Goal: Transaction & Acquisition: Purchase product/service

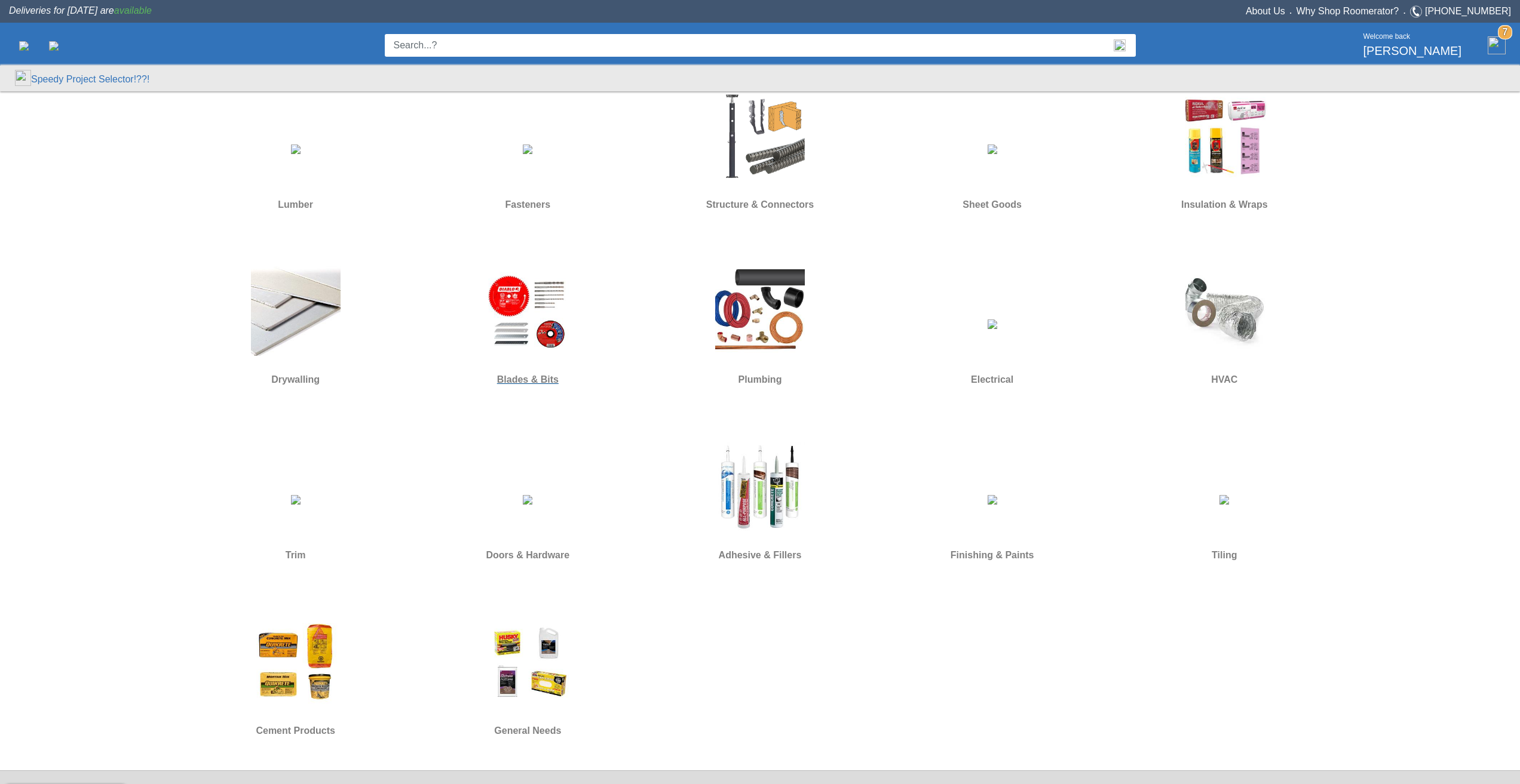
scroll to position [538, 0]
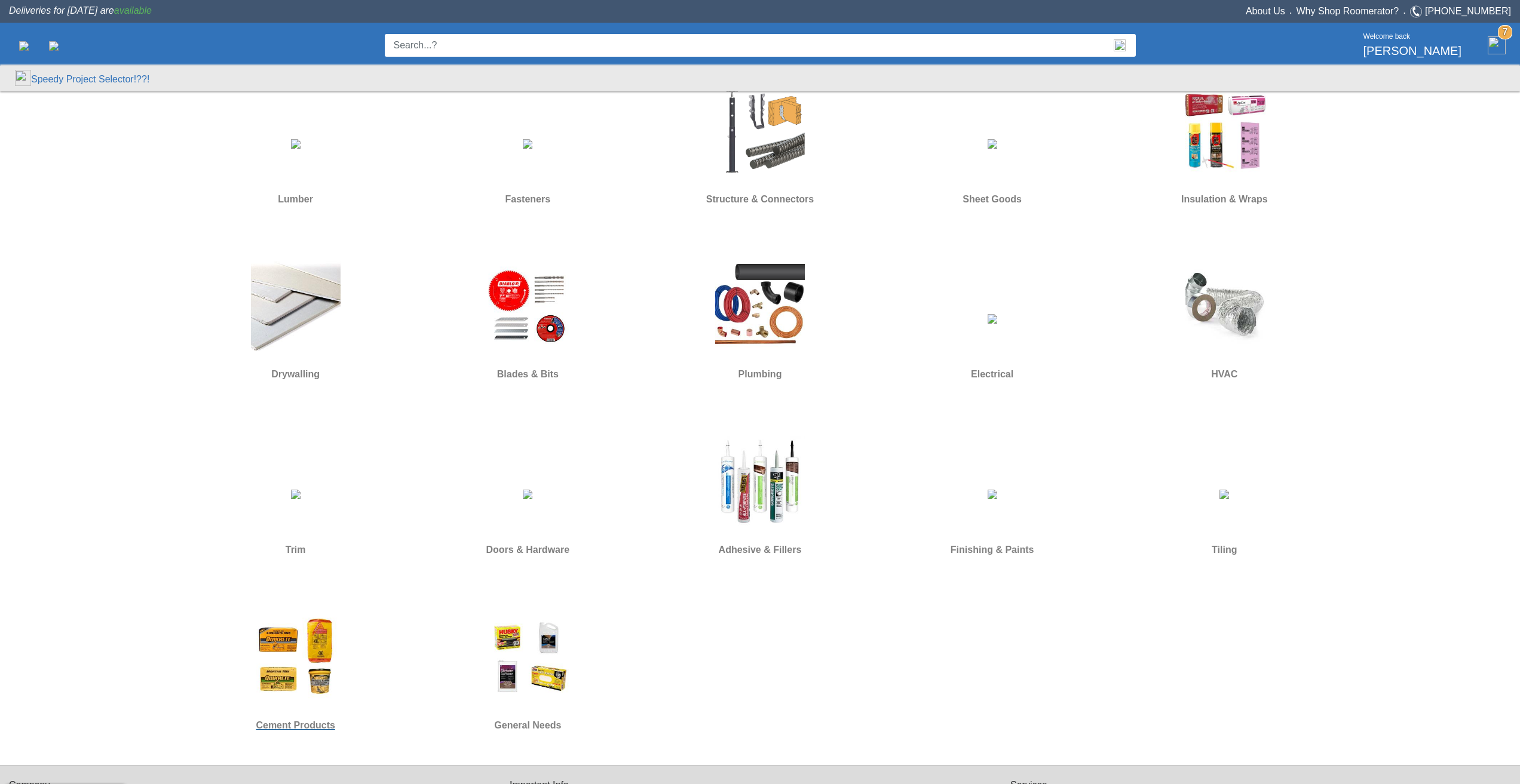
click at [300, 641] on img at bounding box center [295, 656] width 89 height 89
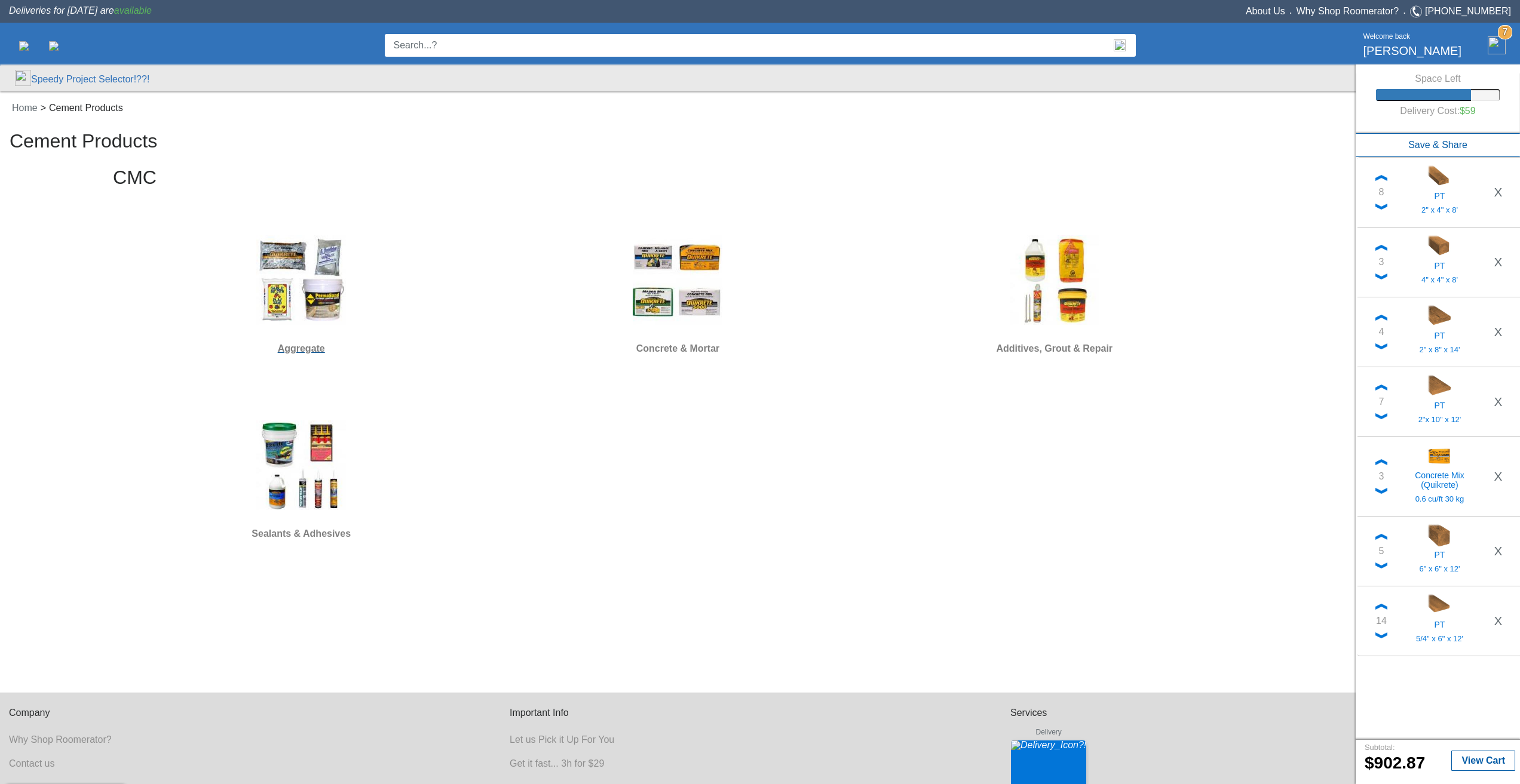
click at [320, 330] on div at bounding box center [301, 280] width 367 height 108
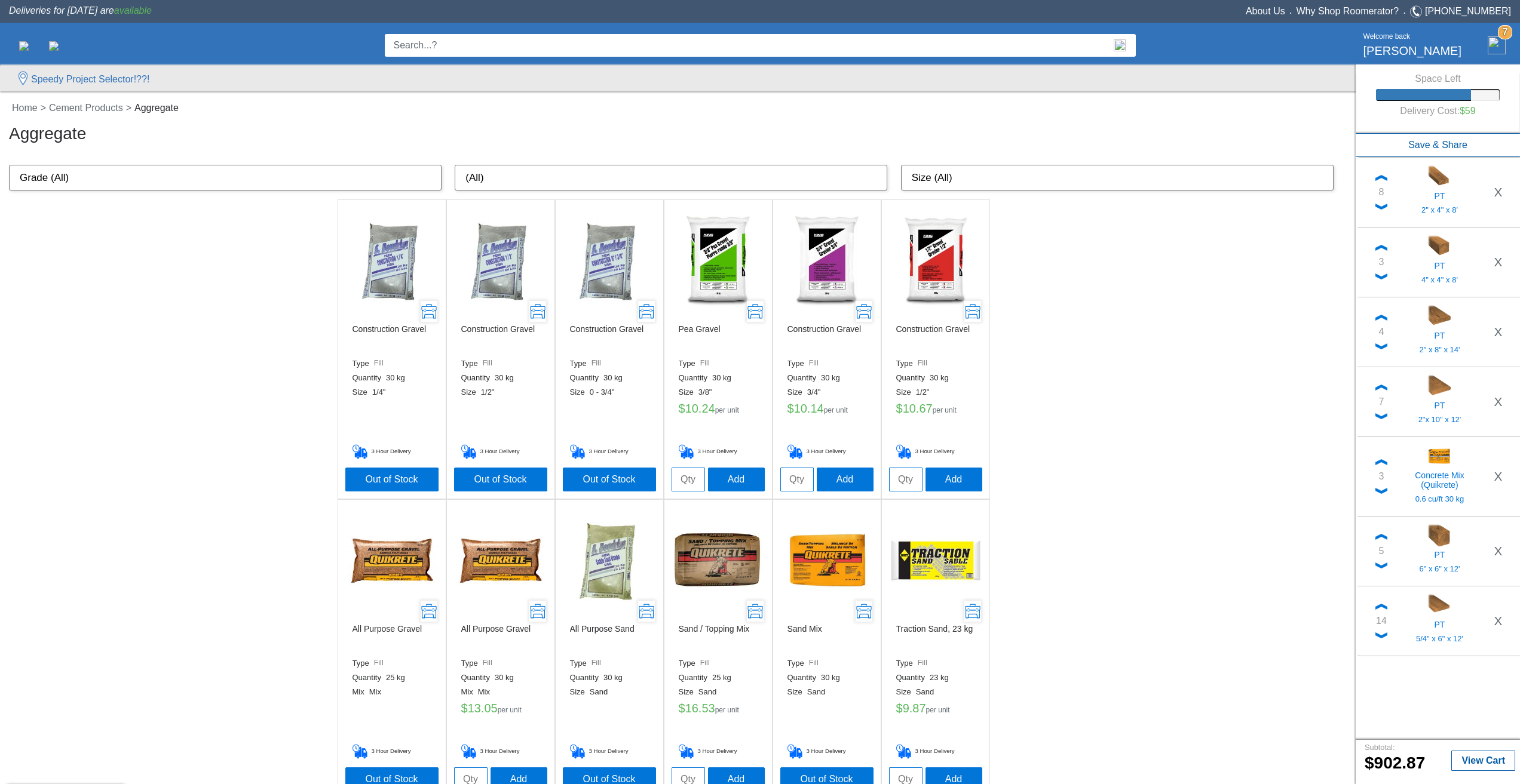
click at [791, 481] on input "tel" at bounding box center [797, 480] width 33 height 24
click at [1496, 189] on button "X" at bounding box center [1498, 191] width 23 height 20
click at [1496, 189] on button "X" at bounding box center [1498, 192] width 23 height 20
click at [1496, 252] on button "X" at bounding box center [1498, 262] width 23 height 20
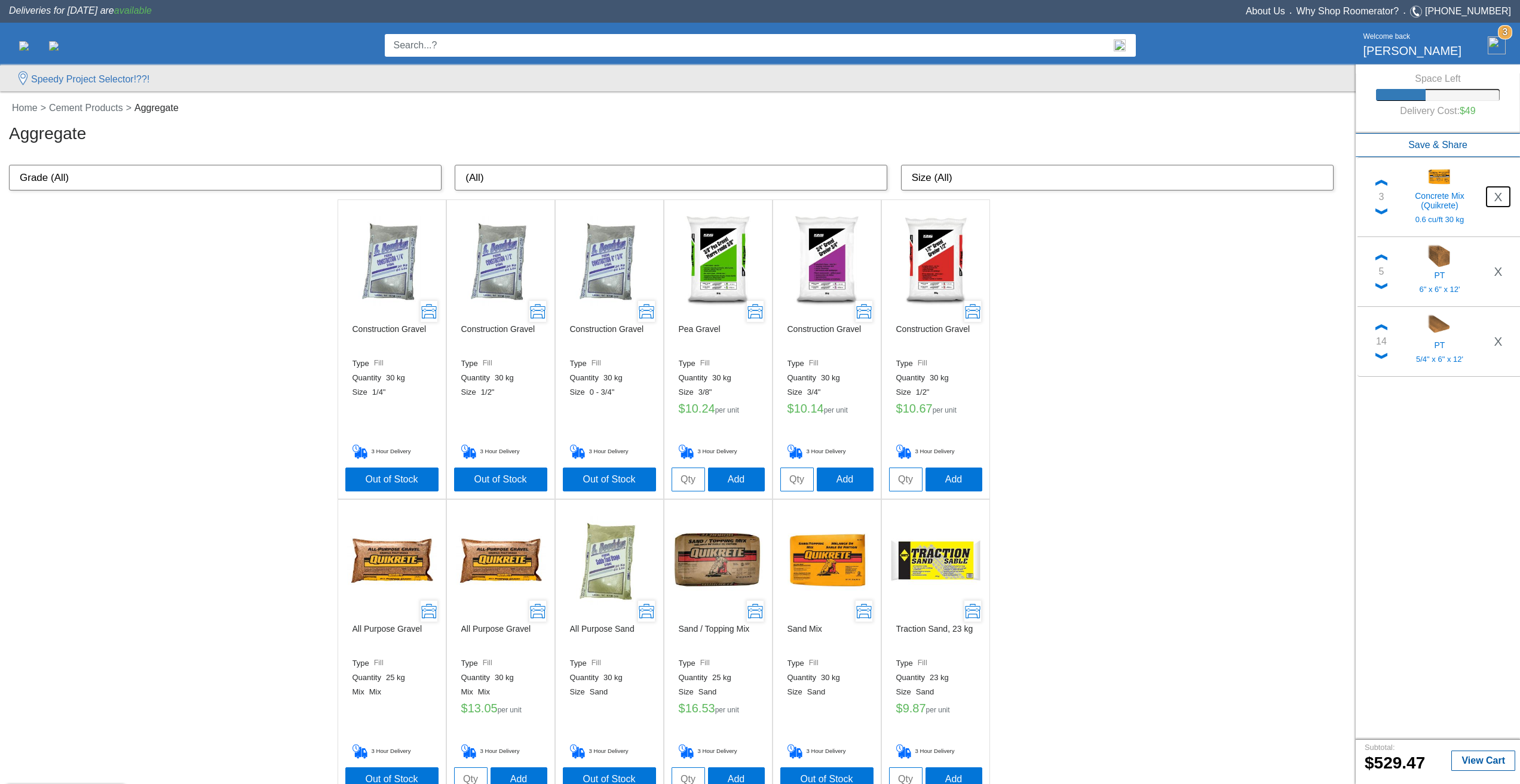
click at [1496, 189] on button "X" at bounding box center [1498, 197] width 23 height 20
click at [1496, 189] on button "X" at bounding box center [1498, 192] width 23 height 20
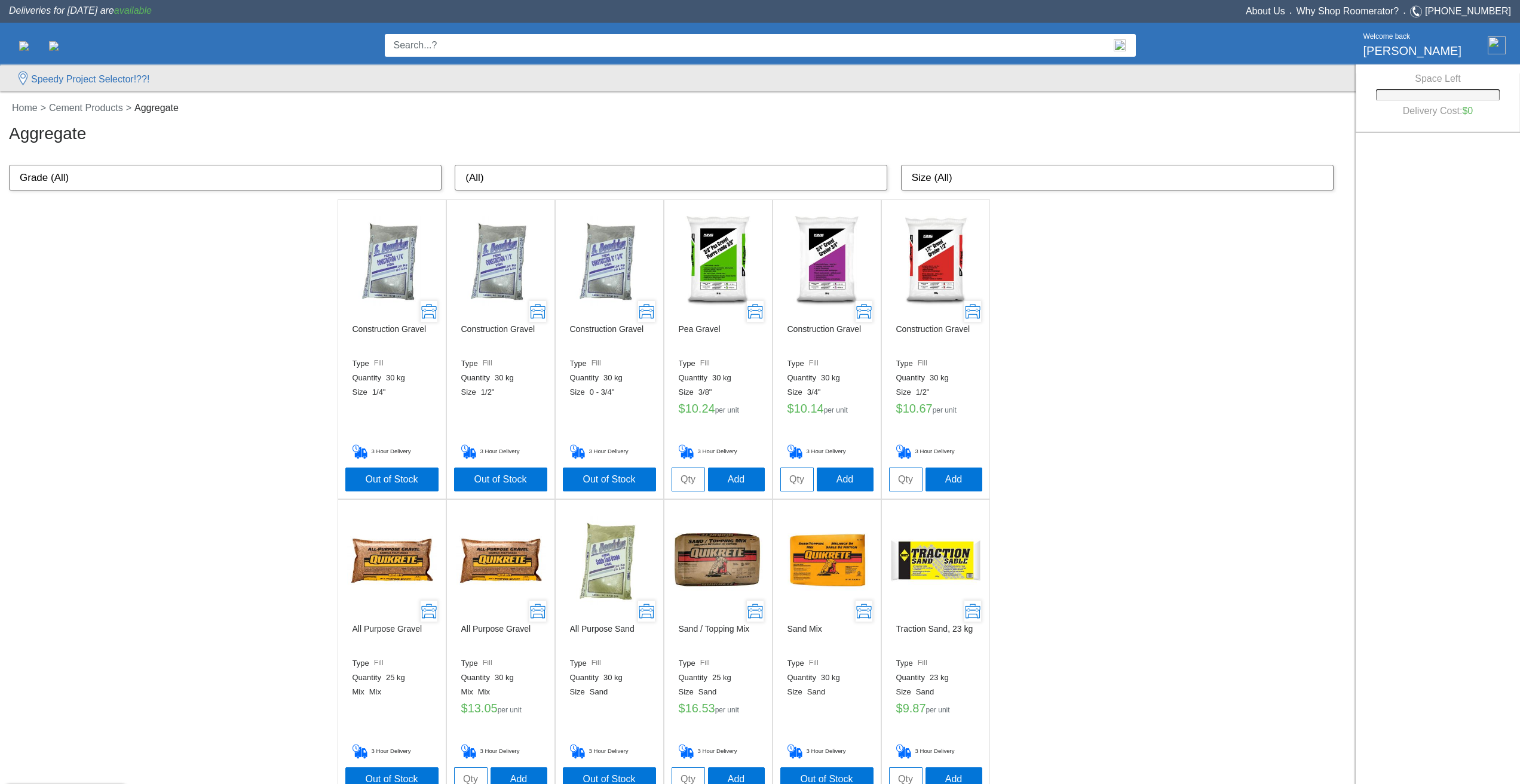
click at [793, 478] on input "tel" at bounding box center [797, 480] width 33 height 24
type input "3"
click at [858, 466] on div "Construction Gravel Type Fill Quantity 30 kg Size 3/4" $ 10.14 per unit 3 Hour …" at bounding box center [827, 391] width 93 height 153
click at [864, 473] on button "Add" at bounding box center [845, 479] width 57 height 24
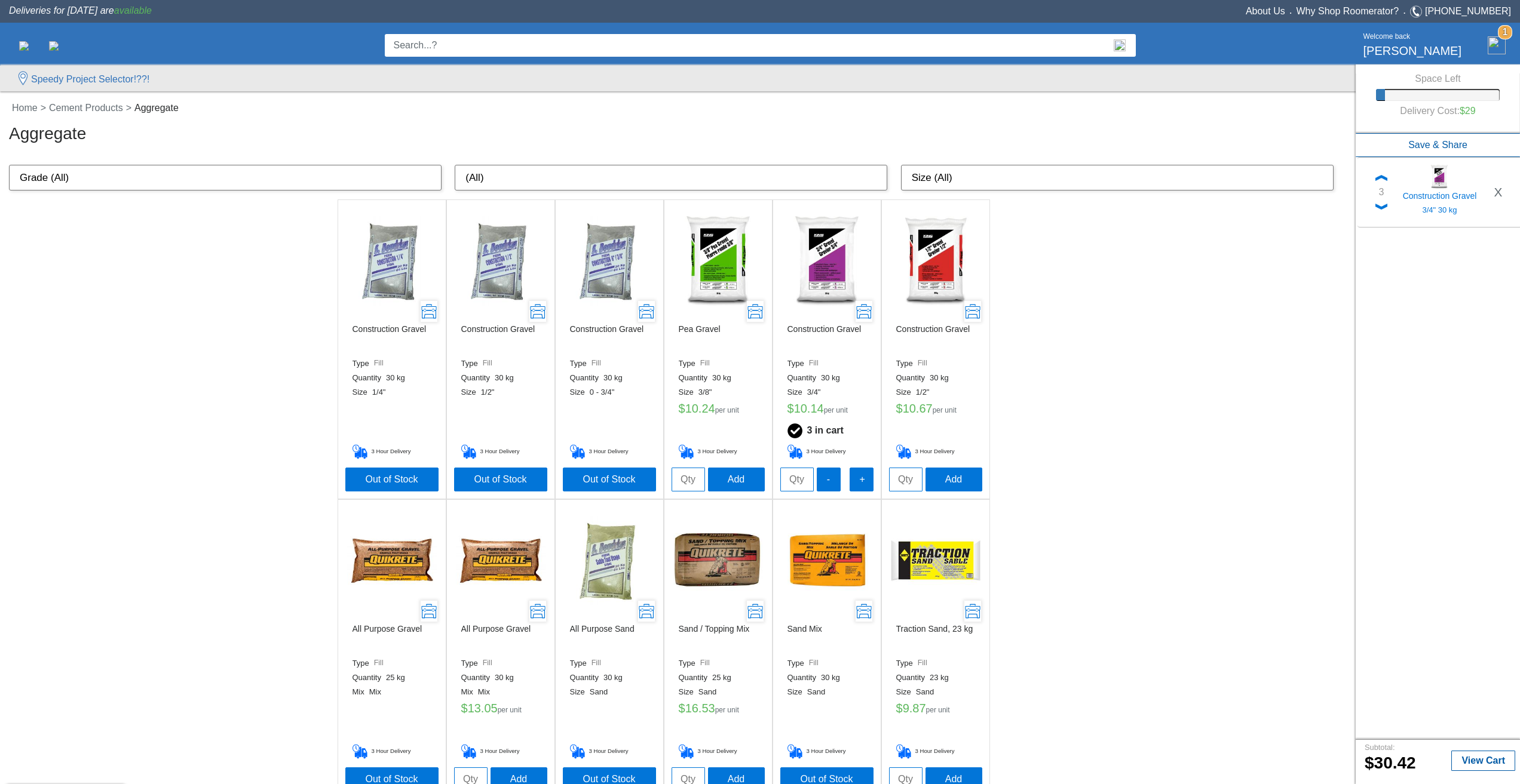
click at [1203, 463] on div "Construction Gravel Type Fill Quantity 30 kg Size 1/4" 3 Hour Delivery Out of S…" at bounding box center [678, 799] width 1356 height 1199
drag, startPoint x: 151, startPoint y: 445, endPoint x: 155, endPoint y: 420, distance: 25.3
click at [159, 436] on div "Construction Gravel Type Fill Quantity 30 kg Size 1/4" 3 Hour Delivery Out of S…" at bounding box center [678, 799] width 1356 height 1199
click at [74, 107] on link "Cement Products" at bounding box center [89, 108] width 85 height 10
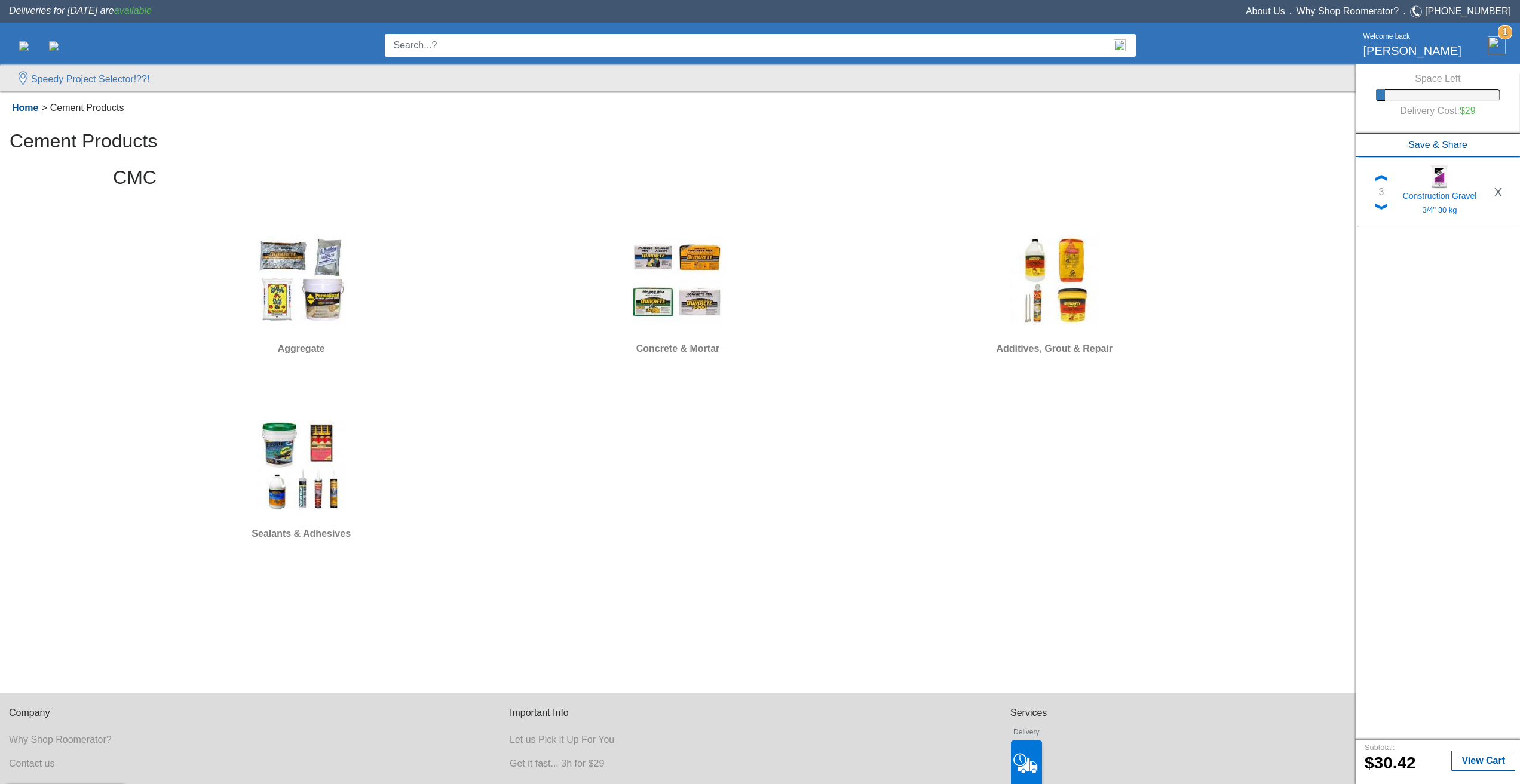
click at [18, 105] on link "Home" at bounding box center [25, 108] width 33 height 10
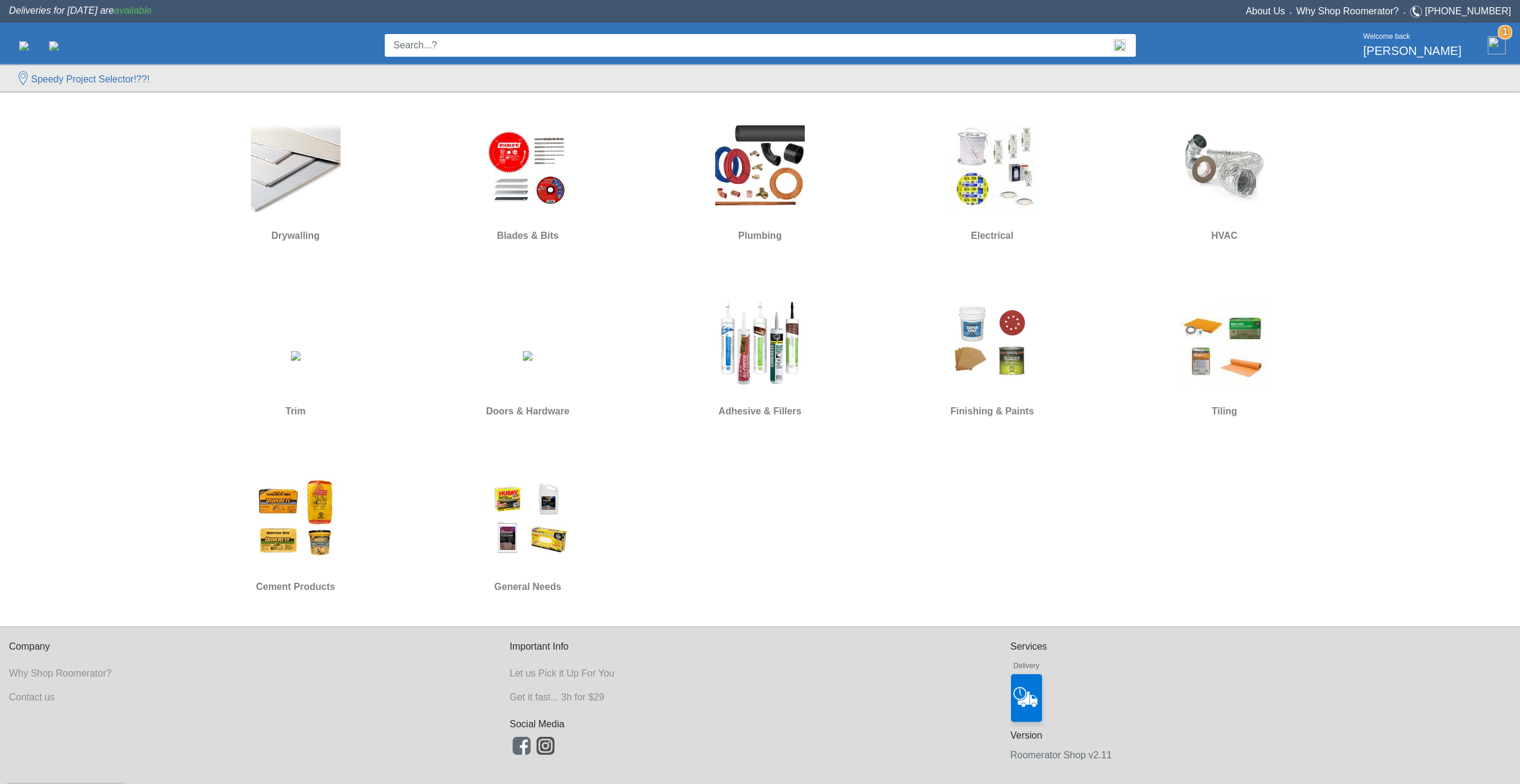
scroll to position [678, 0]
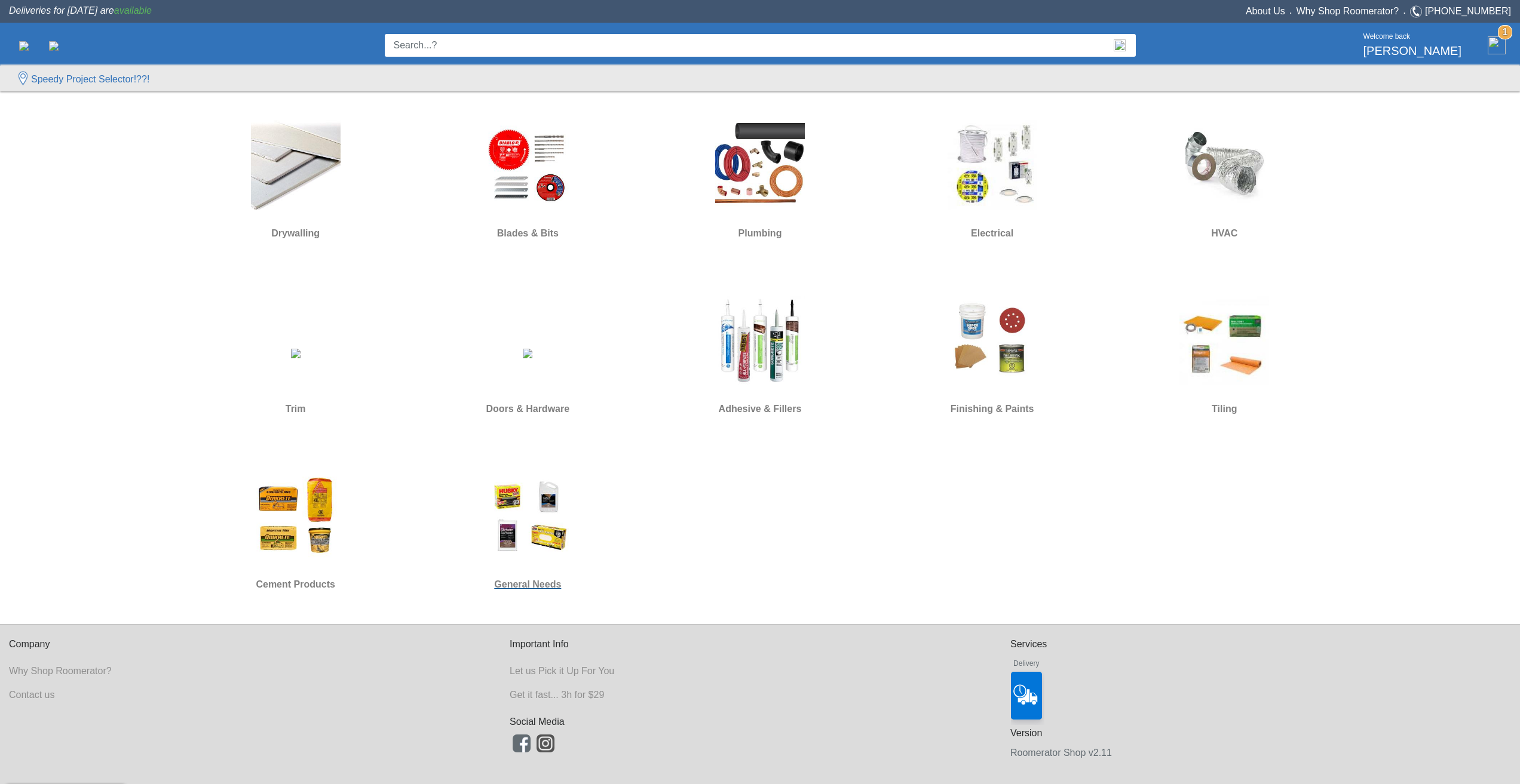
click at [568, 521] on img at bounding box center [527, 516] width 89 height 89
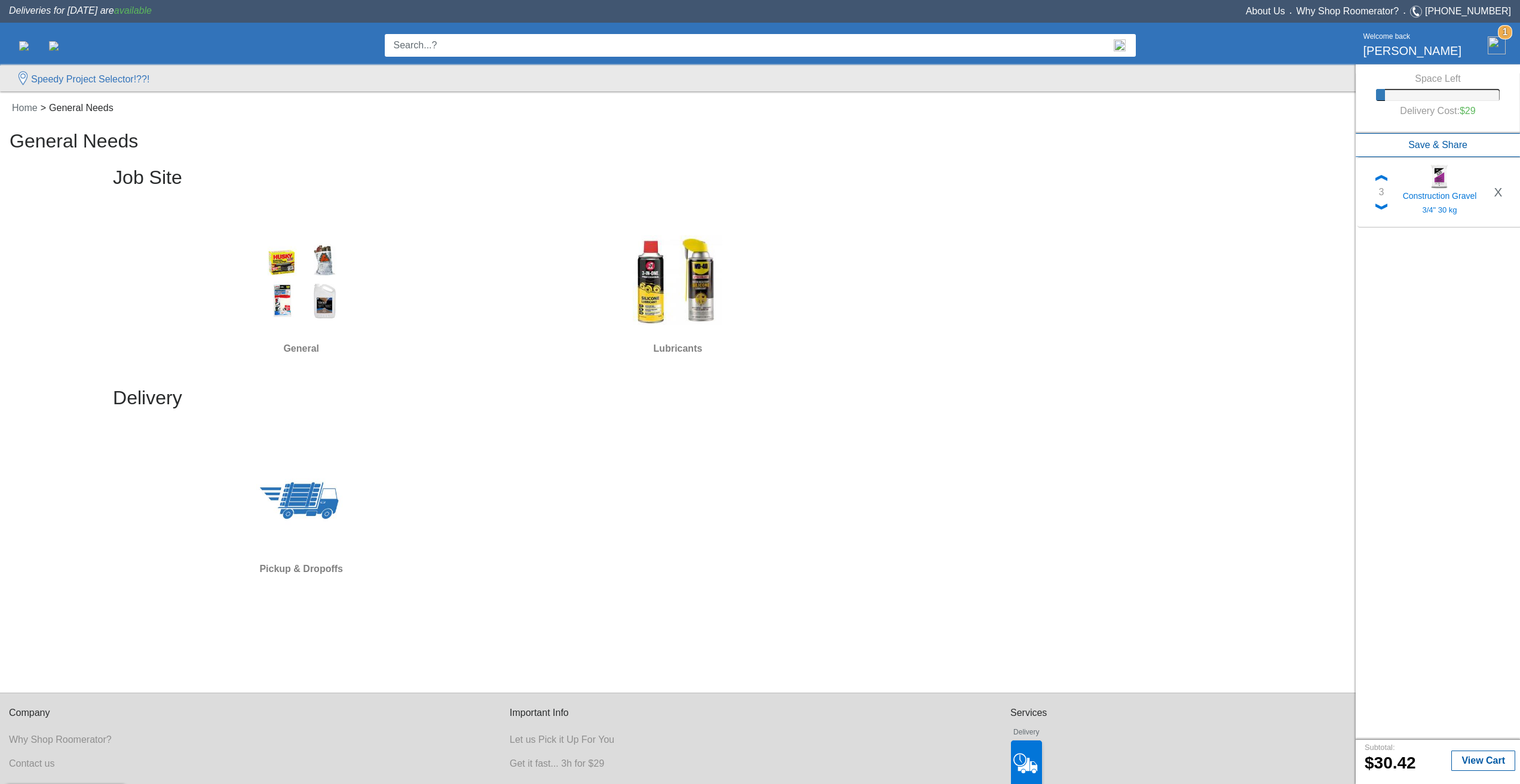
click at [553, 488] on div "Delivery Pickup & Dropoffs" at bounding box center [678, 498] width 1130 height 220
click at [291, 496] on img at bounding box center [301, 500] width 89 height 89
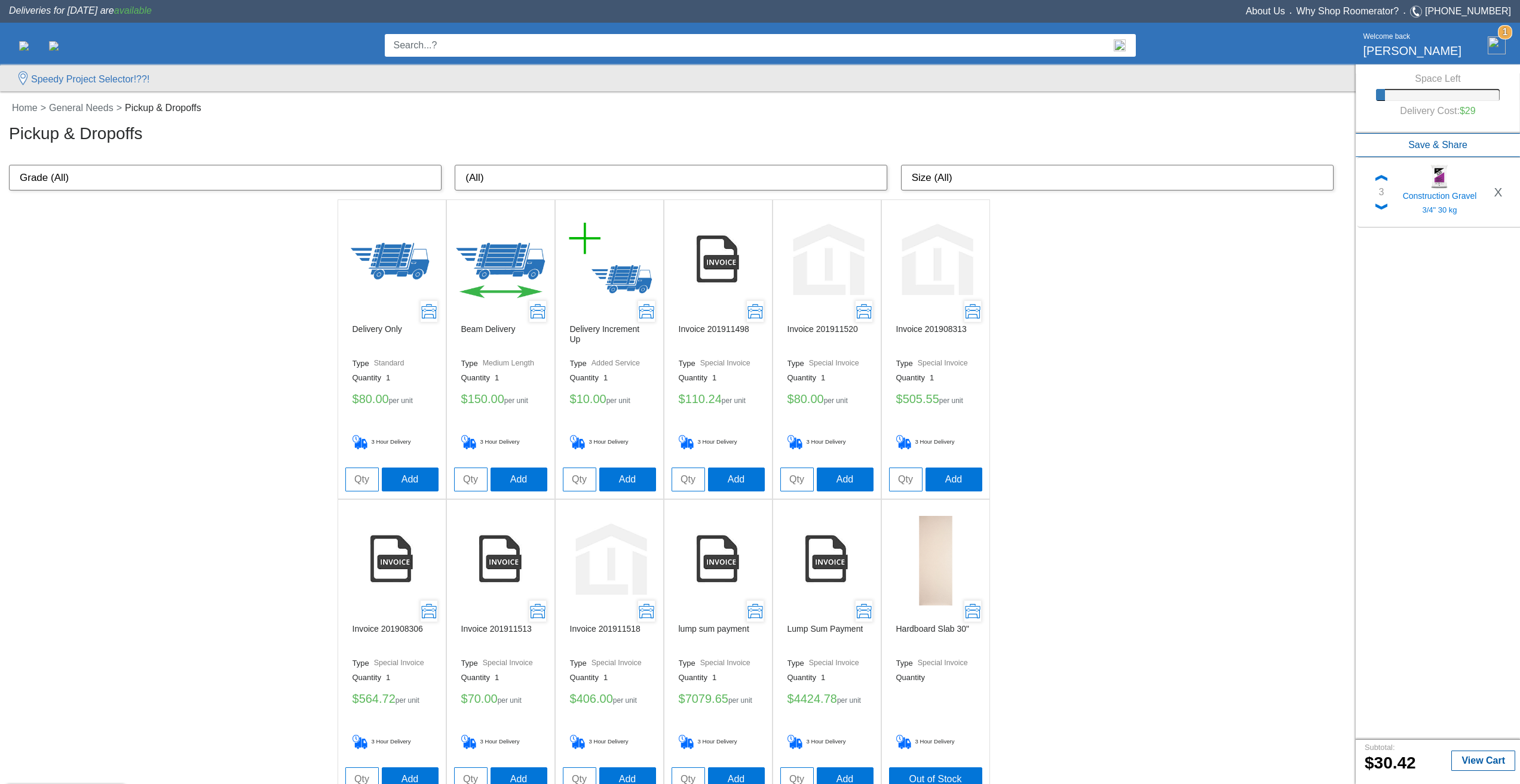
click at [584, 477] on input "tel" at bounding box center [579, 480] width 33 height 24
type input "3"
click at [628, 476] on button "Add" at bounding box center [627, 479] width 57 height 24
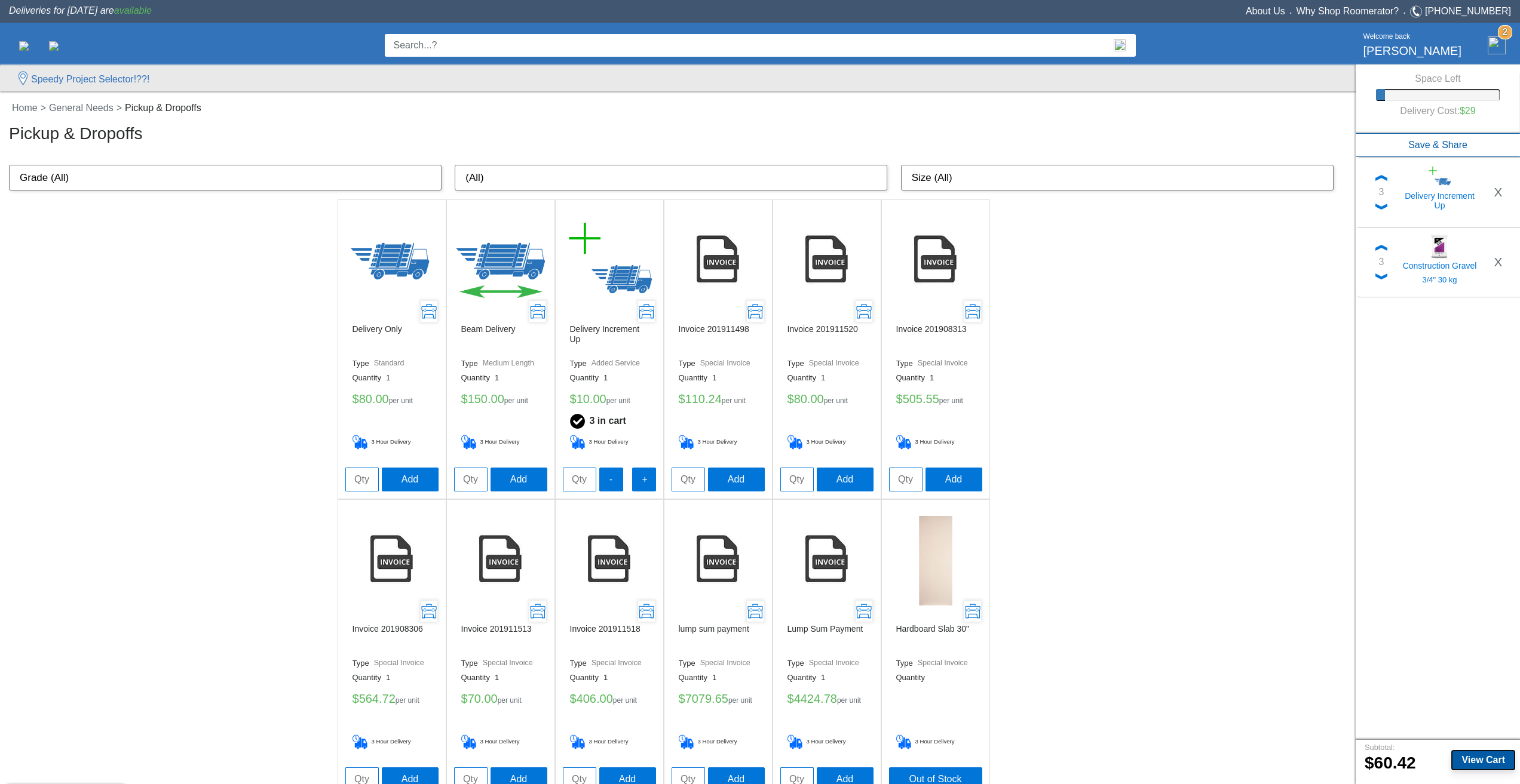
click at [1472, 756] on b "View Cart" at bounding box center [1484, 760] width 44 height 10
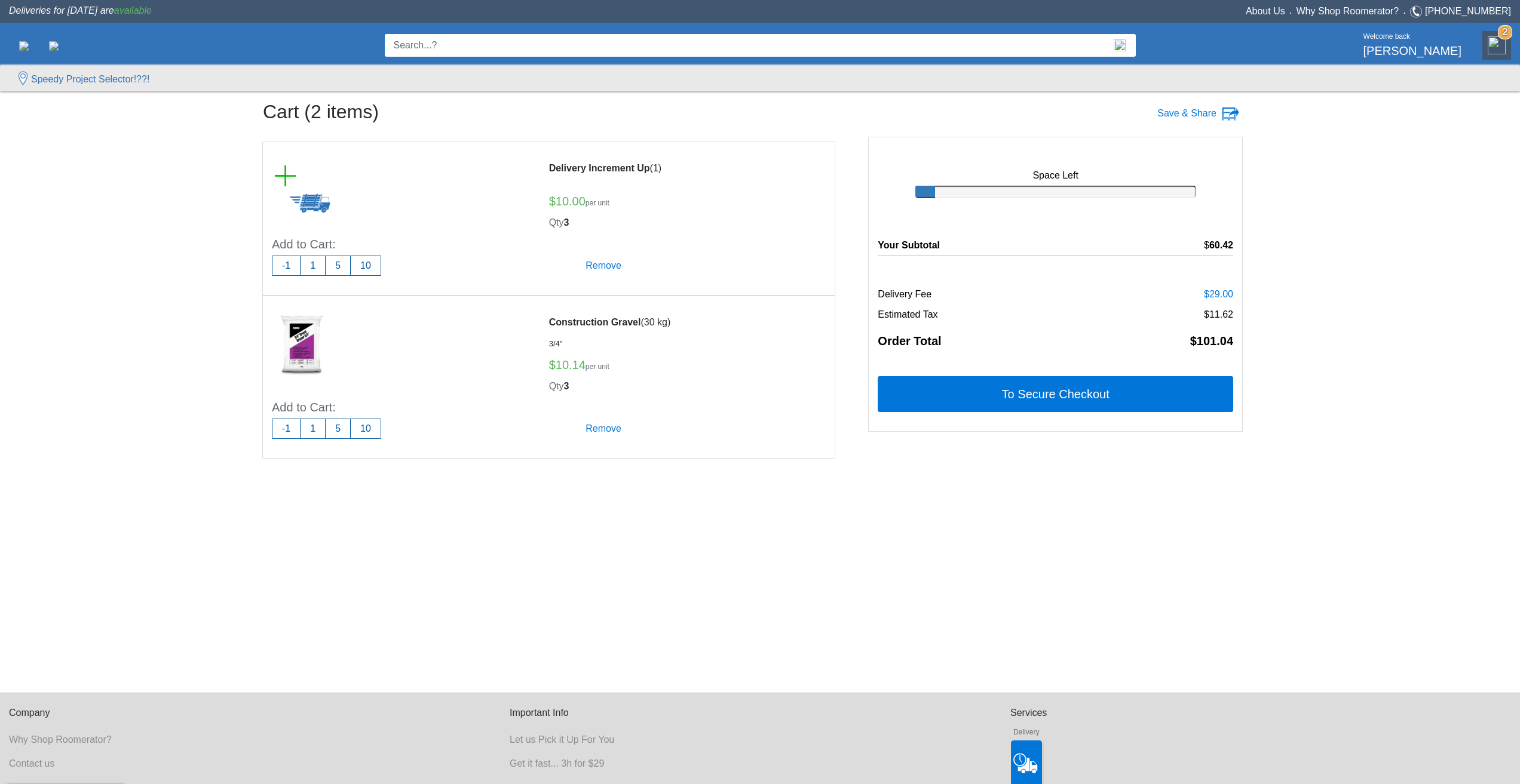
click at [1128, 495] on div "Cart (2 items) Save & Share Space Left Subtotal $60.42 Delivery Fee $29.00 Esti…" at bounding box center [760, 379] width 1013 height 627
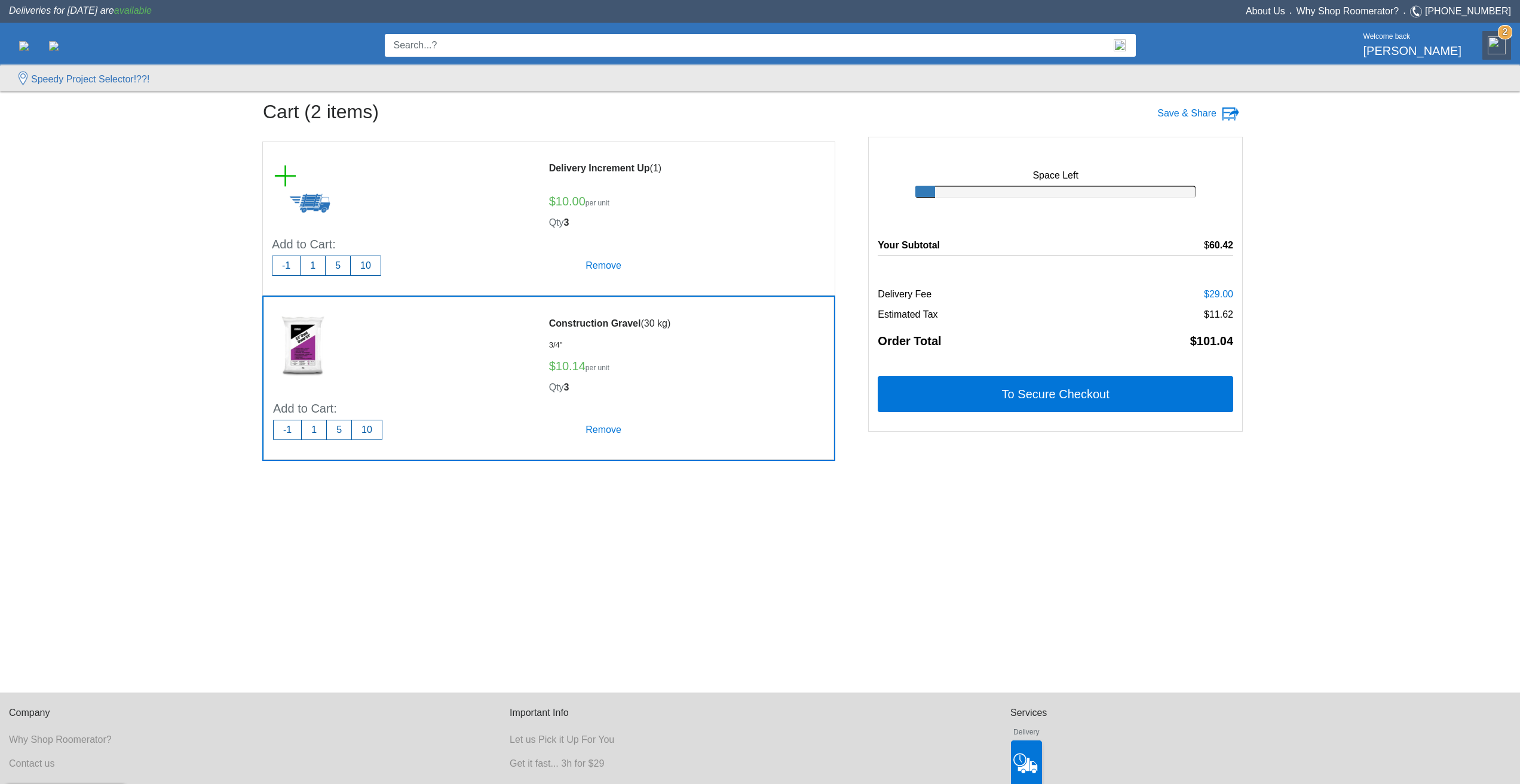
click at [407, 331] on div at bounding box center [407, 346] width 267 height 79
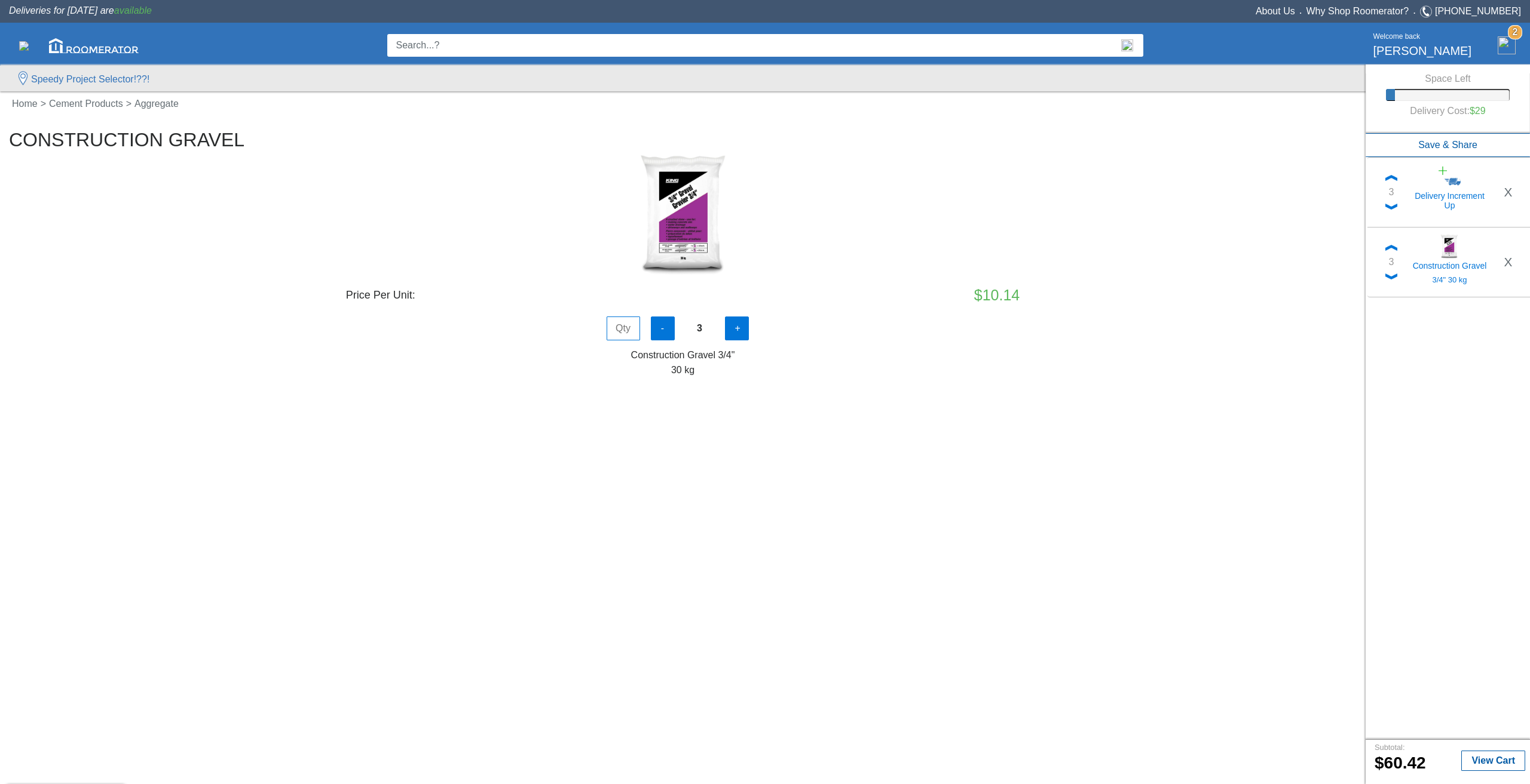
click at [877, 463] on div "Home > Cement Products > Aggregate Construction Gravel Price Per Unit: $10.14 -…" at bounding box center [682, 239] width 1365 height 478
